Goal: Transaction & Acquisition: Obtain resource

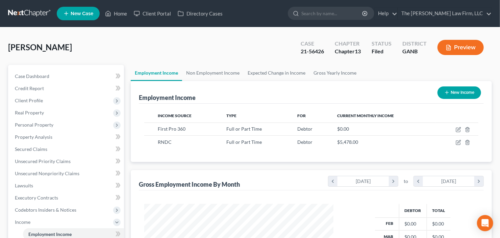
scroll to position [121, 203]
click at [351, 15] on input "search" at bounding box center [332, 13] width 62 height 12
type input "[PERSON_NAME]"
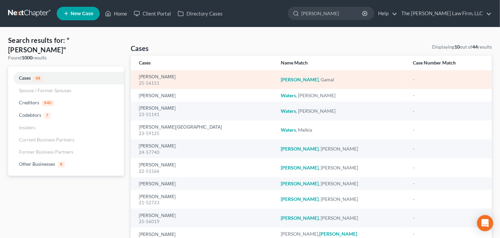
click at [157, 80] on div "25-56151" at bounding box center [204, 83] width 131 height 6
click at [161, 75] on link "[PERSON_NAME]" at bounding box center [157, 77] width 37 height 5
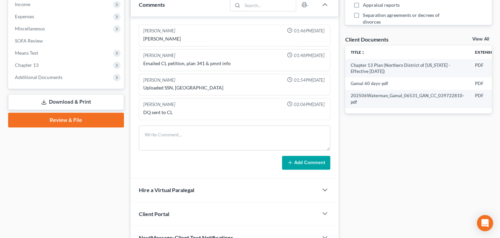
scroll to position [243, 0]
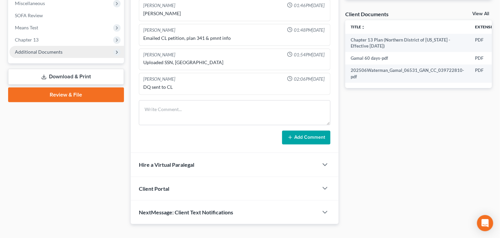
click at [38, 51] on span "Additional Documents" at bounding box center [39, 52] width 48 height 6
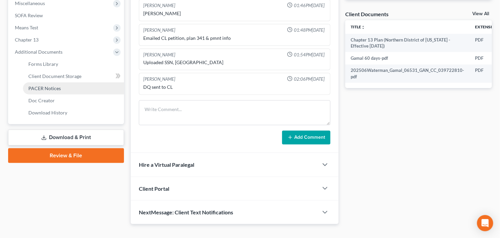
click at [50, 86] on span "PACER Notices" at bounding box center [44, 88] width 32 height 6
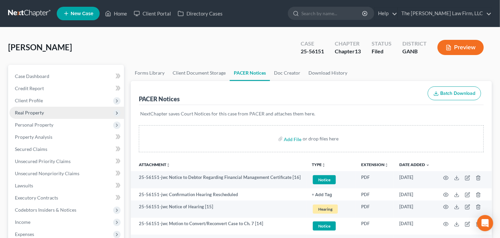
click at [43, 110] on span "Real Property" at bounding box center [29, 113] width 29 height 6
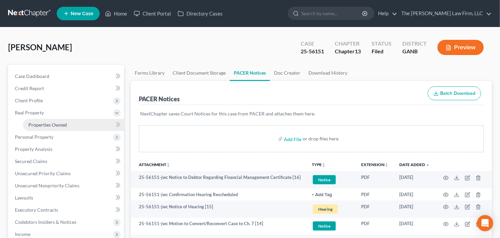
click at [48, 127] on link "Properties Owned" at bounding box center [73, 125] width 101 height 12
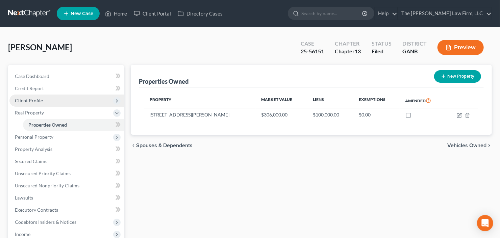
click at [58, 96] on span "Client Profile" at bounding box center [66, 101] width 114 height 12
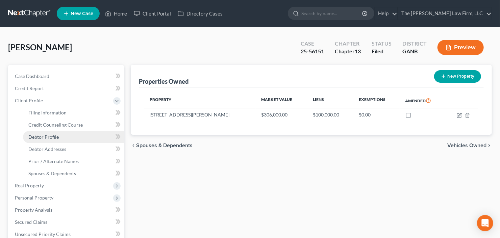
click at [65, 141] on link "Debtor Profile" at bounding box center [73, 137] width 101 height 12
select select "0"
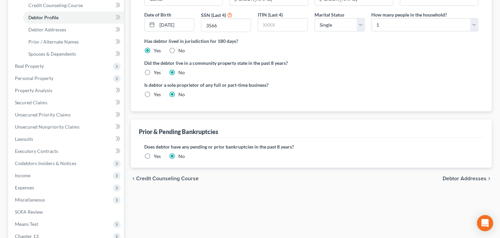
scroll to position [54, 0]
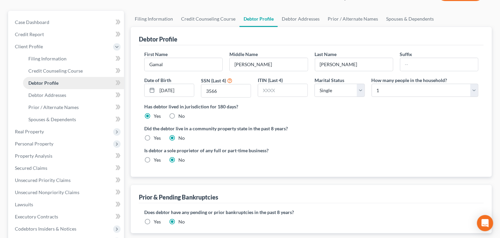
click at [58, 82] on span "Debtor Profile" at bounding box center [43, 83] width 30 height 6
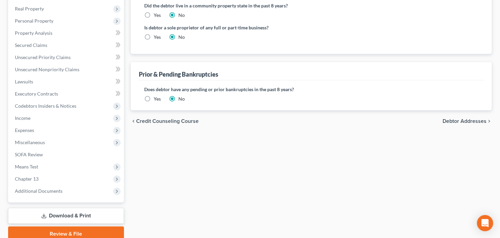
scroll to position [189, 0]
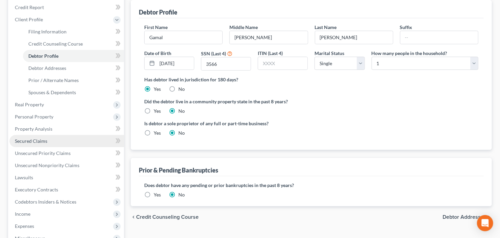
click at [29, 144] on link "Secured Claims" at bounding box center [66, 141] width 114 height 12
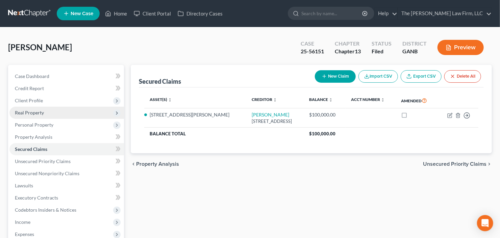
click at [48, 115] on span "Real Property" at bounding box center [66, 113] width 114 height 12
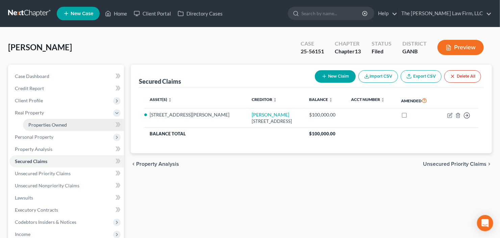
click at [50, 127] on link "Properties Owned" at bounding box center [73, 125] width 101 height 12
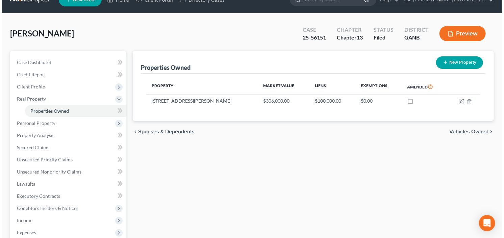
scroll to position [27, 0]
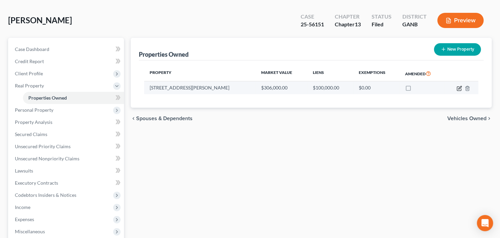
click at [459, 87] on icon "button" at bounding box center [459, 88] width 5 height 5
select select "10"
select select "0"
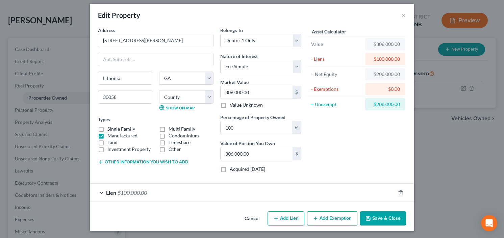
click at [324, 220] on button "Add Exemption" at bounding box center [332, 218] width 50 height 14
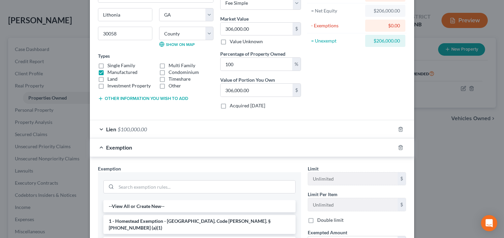
scroll to position [112, 0]
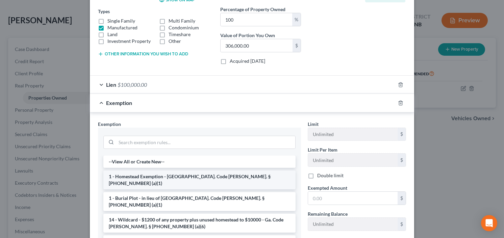
click at [189, 174] on li "1 - Homestead Exemption - [GEOGRAPHIC_DATA]. Code [PERSON_NAME]. § [PHONE_NUMBE…" at bounding box center [199, 180] width 192 height 19
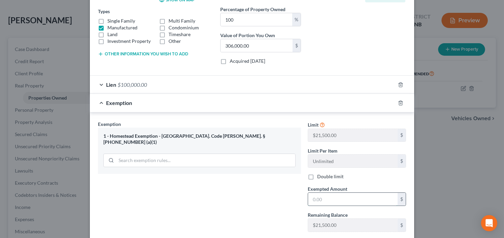
drag, startPoint x: 346, startPoint y: 196, endPoint x: 345, endPoint y: 191, distance: 4.9
click at [346, 196] on input "text" at bounding box center [352, 199] width 89 height 13
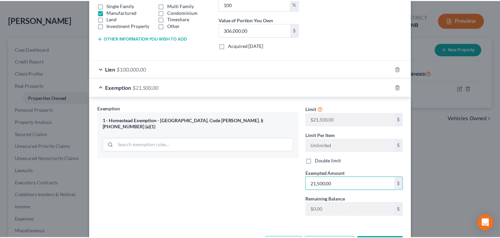
scroll to position [153, 0]
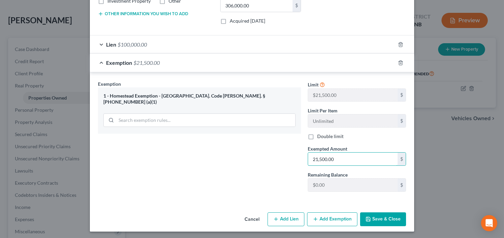
type input "21,500.00"
click at [387, 212] on button "Save & Close" at bounding box center [383, 219] width 46 height 14
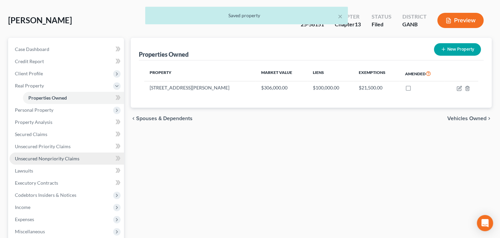
click at [47, 158] on span "Unsecured Nonpriority Claims" at bounding box center [47, 159] width 64 height 6
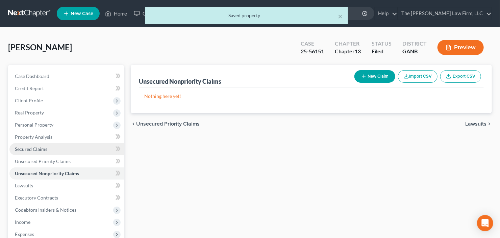
click at [26, 152] on link "Secured Claims" at bounding box center [66, 149] width 114 height 12
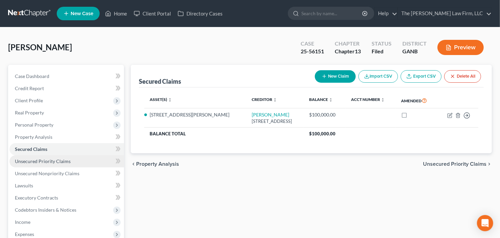
click at [25, 162] on span "Unsecured Priority Claims" at bounding box center [43, 161] width 56 height 6
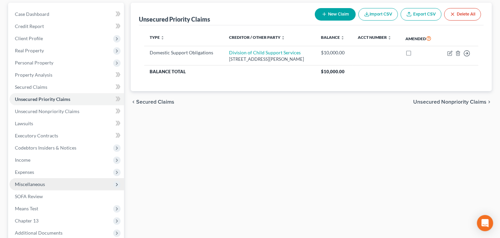
scroll to position [132, 0]
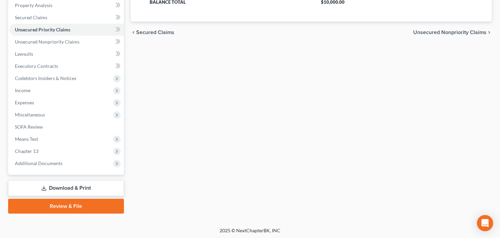
click at [70, 187] on link "Download & Print" at bounding box center [66, 188] width 116 height 16
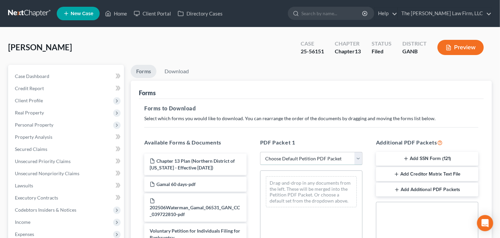
click at [302, 161] on select "Choose Default Petition PDF Packet Complete Bankruptcy Petition (all forms and …" at bounding box center [311, 159] width 102 height 14
select select "2"
click at [260, 152] on select "Choose Default Petition PDF Packet Complete Bankruptcy Petition (all forms and …" at bounding box center [311, 159] width 102 height 14
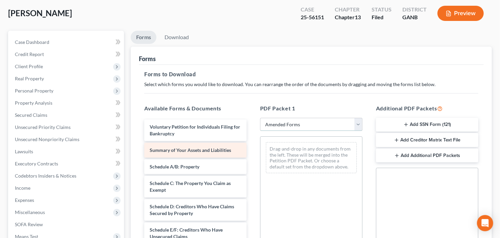
scroll to position [54, 0]
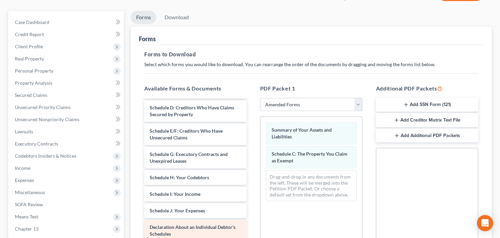
scroll to position [108, 0]
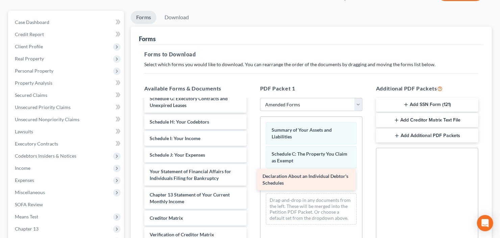
drag, startPoint x: 197, startPoint y: 169, endPoint x: 335, endPoint y: 181, distance: 138.6
click at [252, 183] on div "Declaration About an Individual Debtor's Schedules Voluntary Petition for Indiv…" at bounding box center [195, 143] width 113 height 277
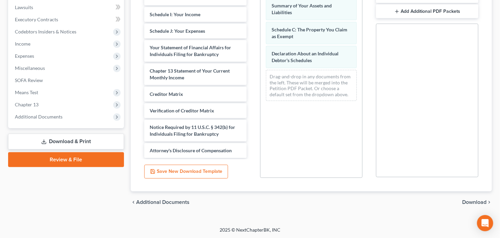
click at [473, 200] on span "Download" at bounding box center [474, 202] width 24 height 5
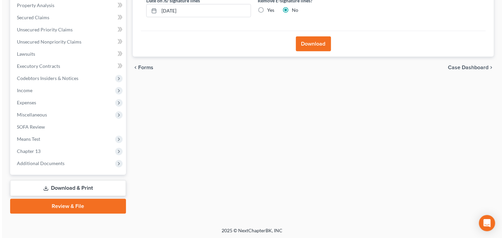
scroll to position [0, 0]
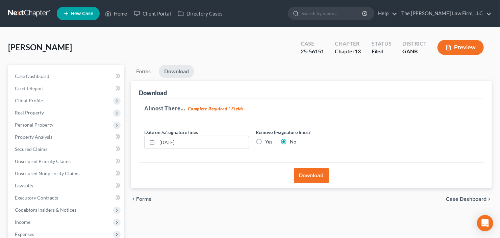
click at [304, 194] on div "chevron_left Forms Case Dashboard chevron_right" at bounding box center [311, 199] width 361 height 22
click at [313, 179] on button "Download" at bounding box center [311, 175] width 35 height 15
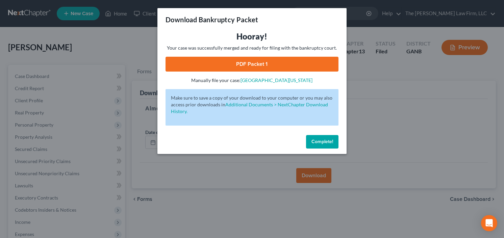
click at [242, 66] on link "PDF Packet 1" at bounding box center [251, 64] width 173 height 15
